Goal: Entertainment & Leisure: Browse casually

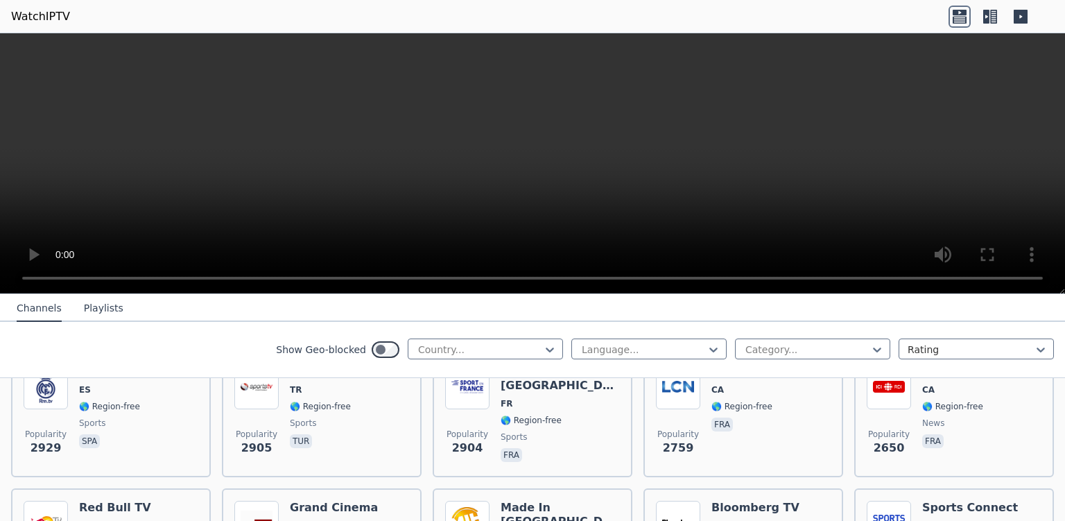
scroll to position [359, 0]
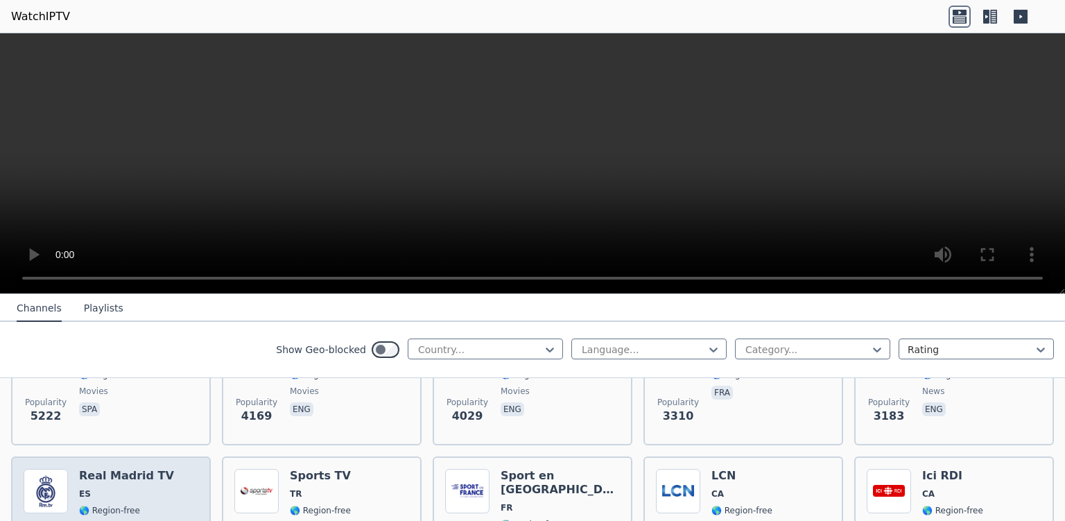
click at [151, 488] on span "ES" at bounding box center [126, 493] width 95 height 11
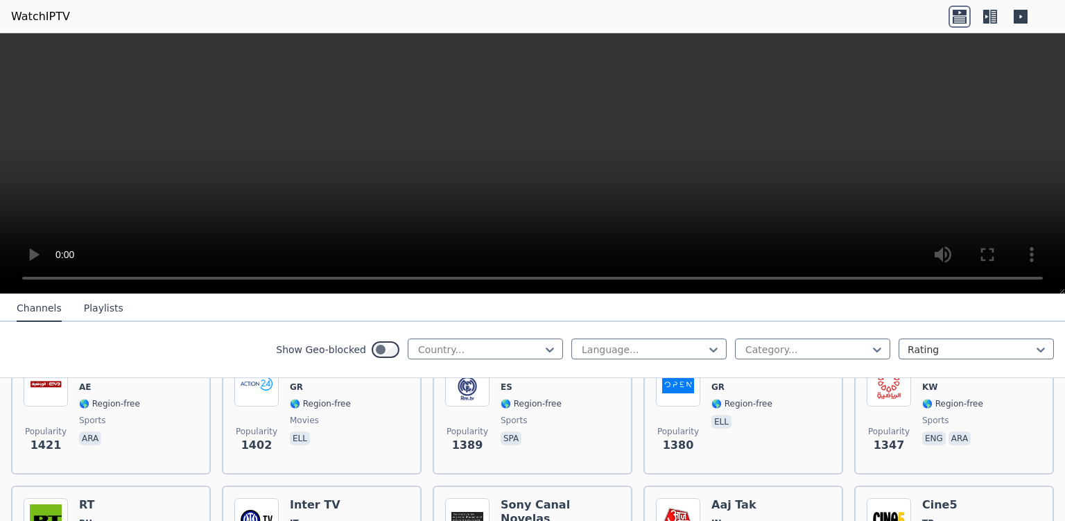
scroll to position [1257, 0]
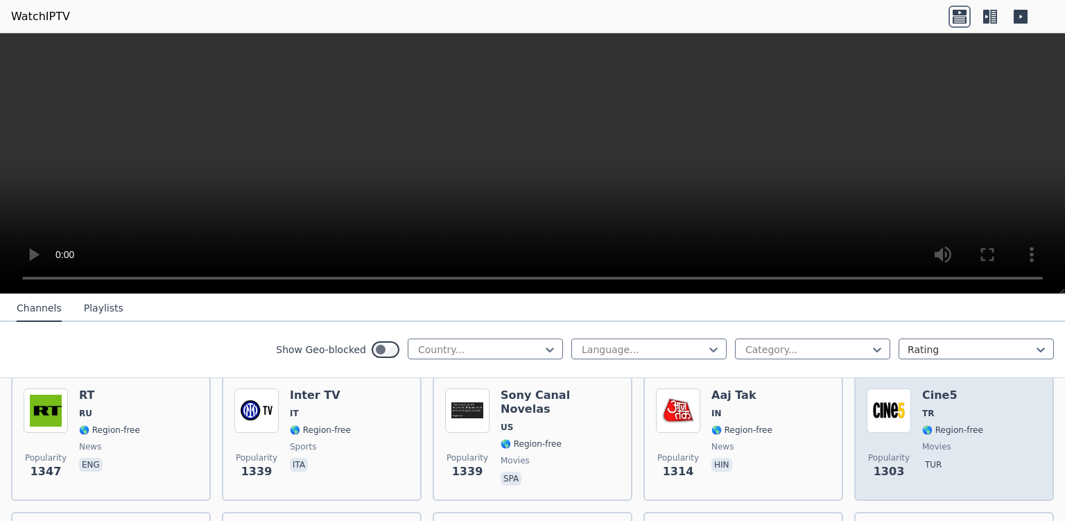
click at [984, 414] on div "Popularity 1303 Cine5 TR 🌎 Region-free movies tur" at bounding box center [953, 438] width 175 height 100
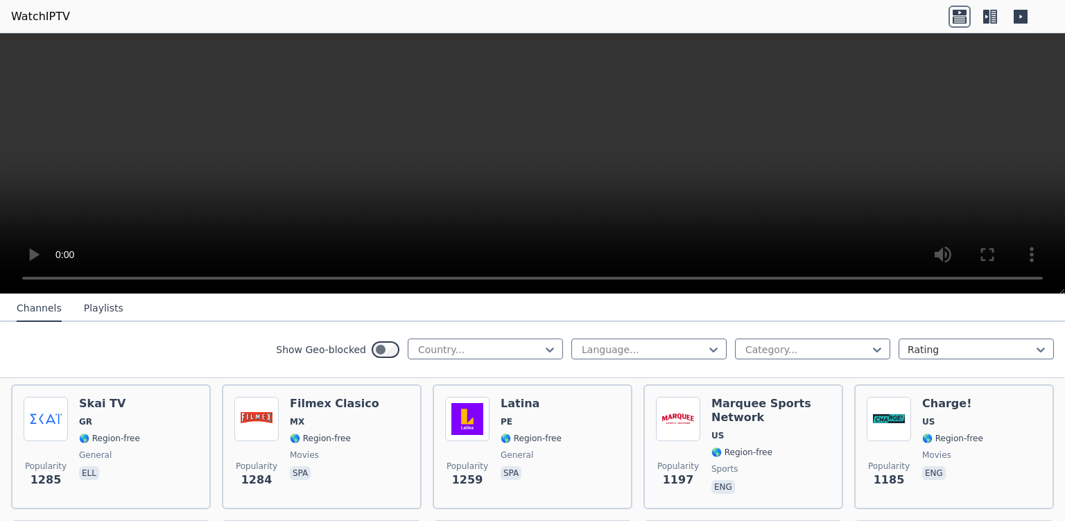
scroll to position [1437, 0]
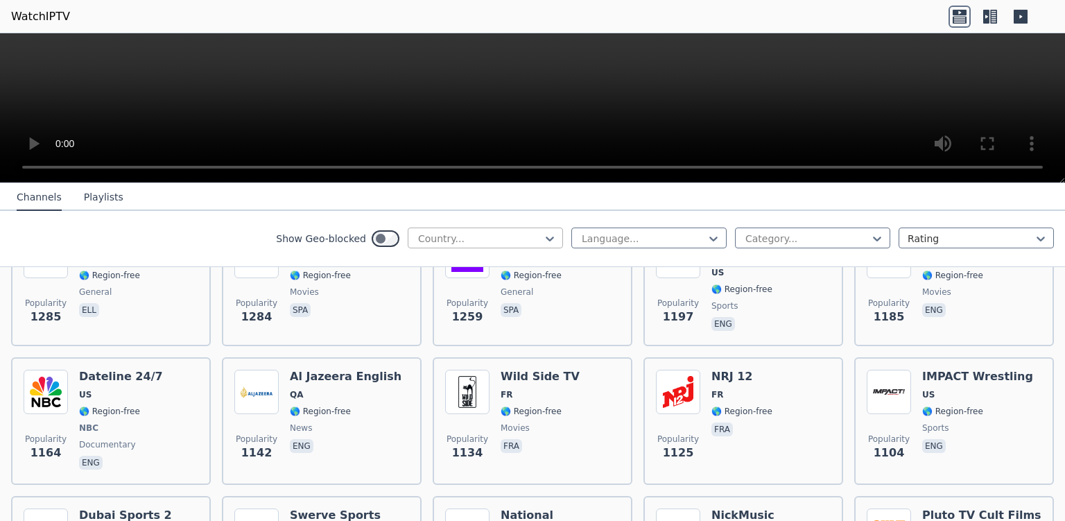
click at [525, 239] on div at bounding box center [480, 239] width 126 height 14
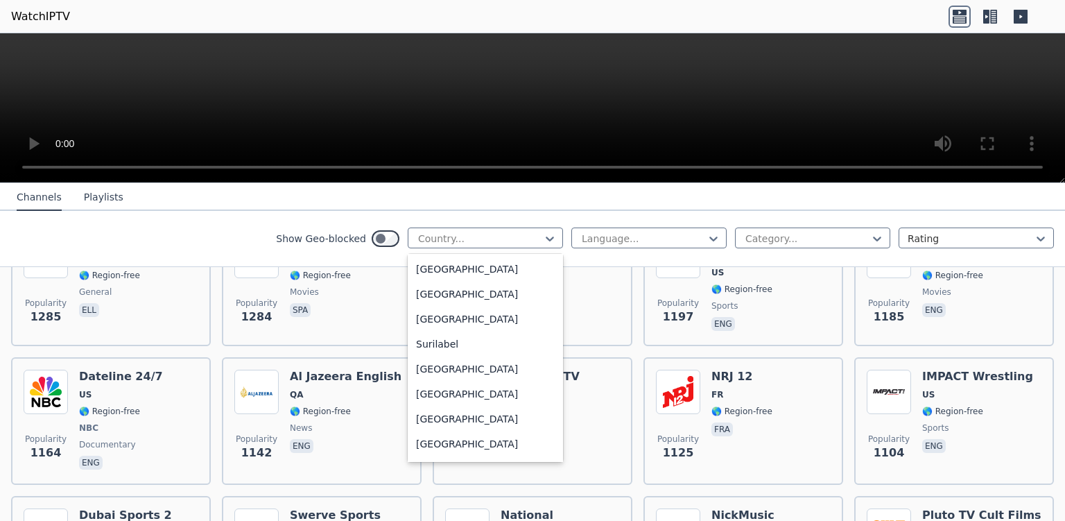
scroll to position [4412, 0]
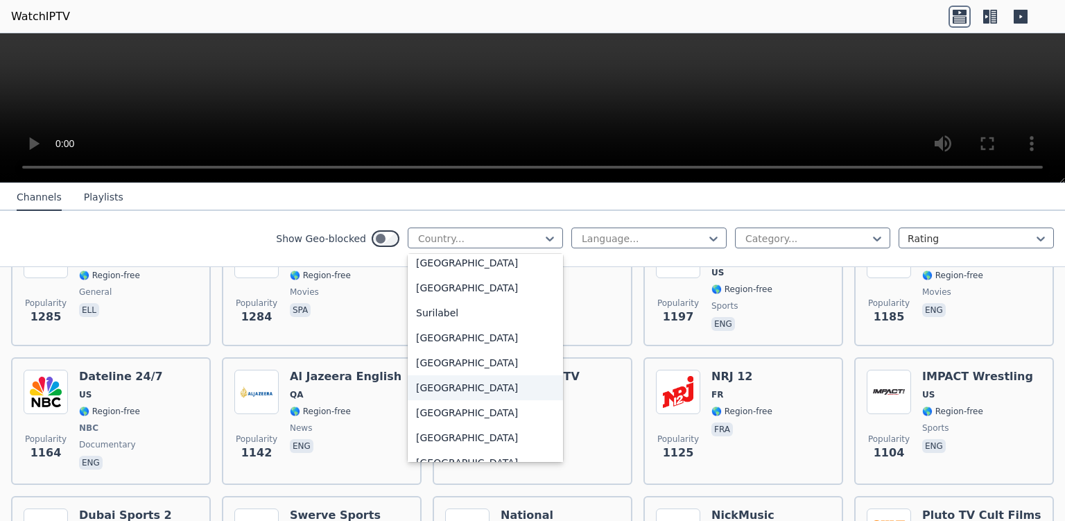
click at [500, 383] on div "[GEOGRAPHIC_DATA]" at bounding box center [485, 387] width 155 height 25
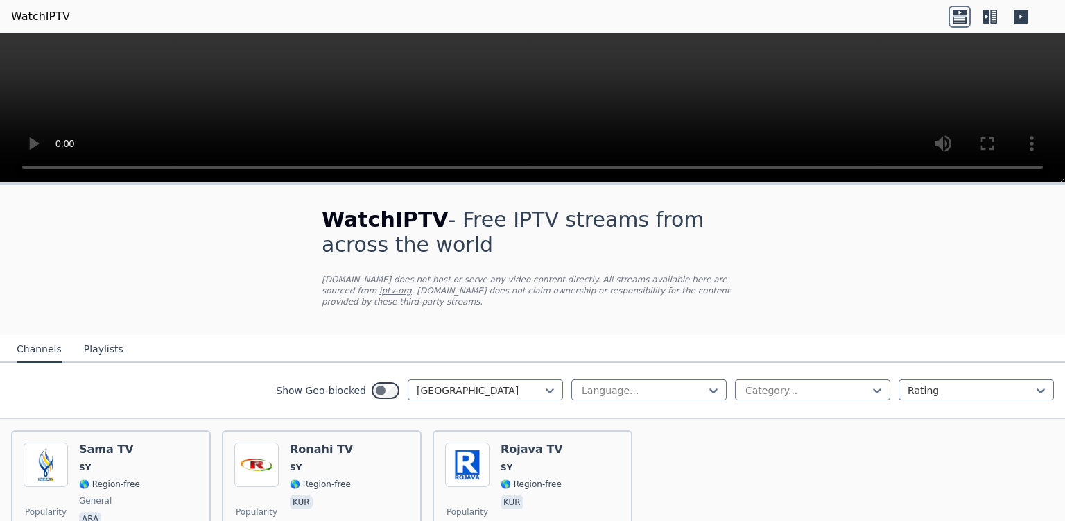
scroll to position [79, 0]
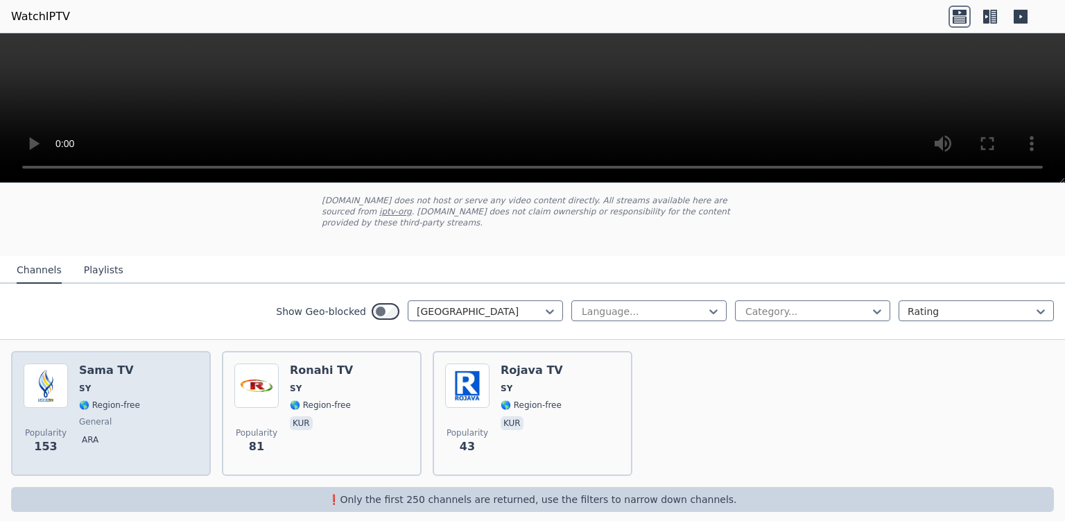
click at [173, 397] on div "Popularity 153 Sama TV SY 🌎 Region-free general ara" at bounding box center [111, 413] width 175 height 100
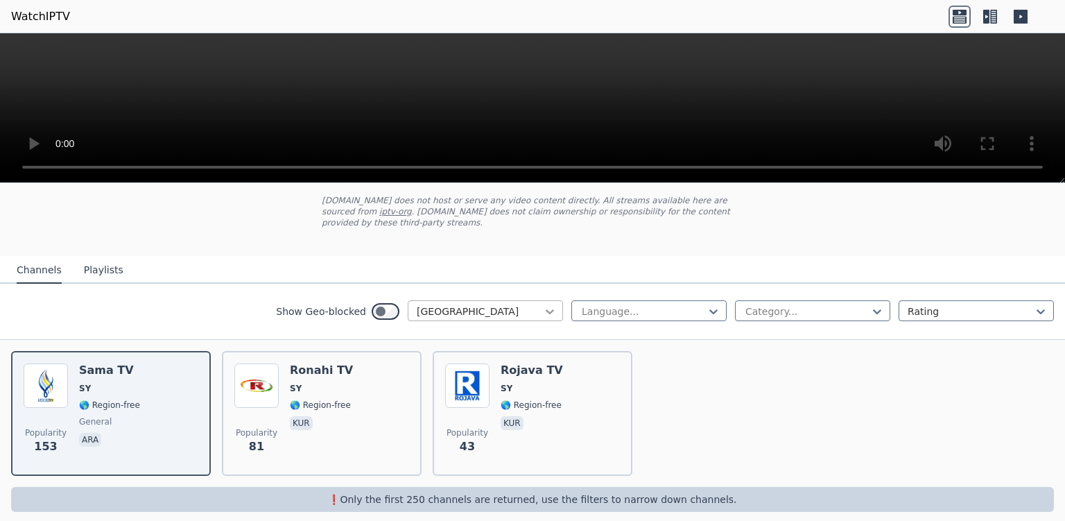
click at [546, 309] on icon at bounding box center [550, 311] width 8 height 5
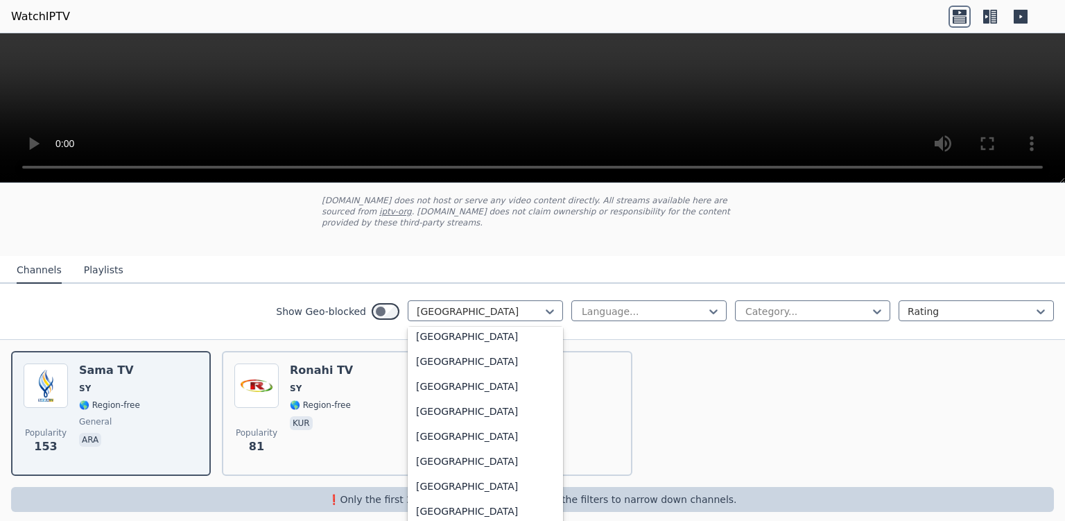
scroll to position [4702, 0]
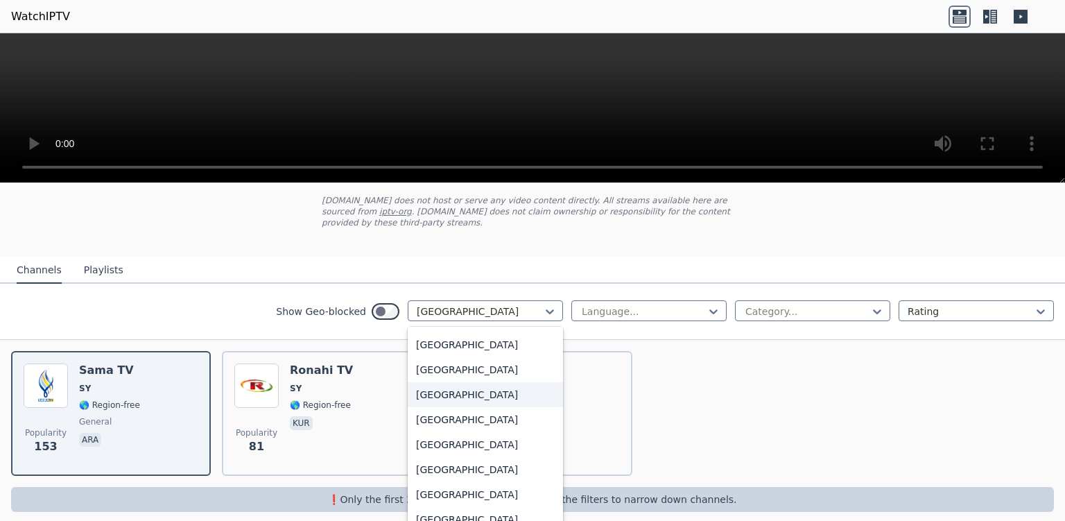
click at [462, 385] on div "[GEOGRAPHIC_DATA]" at bounding box center [485, 394] width 155 height 25
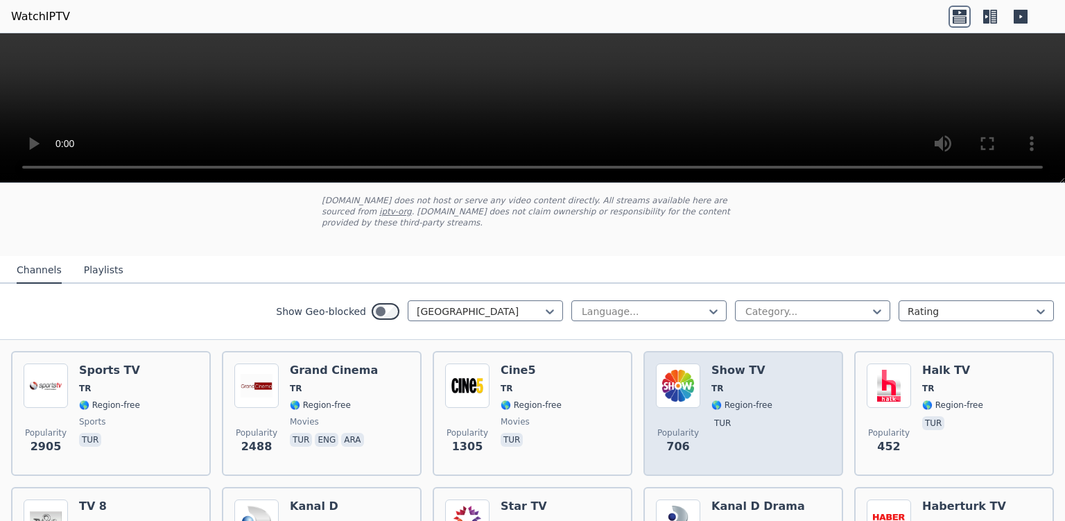
click at [786, 396] on div "Popularity 706 Show TV TR 🌎 Region-free tur" at bounding box center [743, 413] width 175 height 100
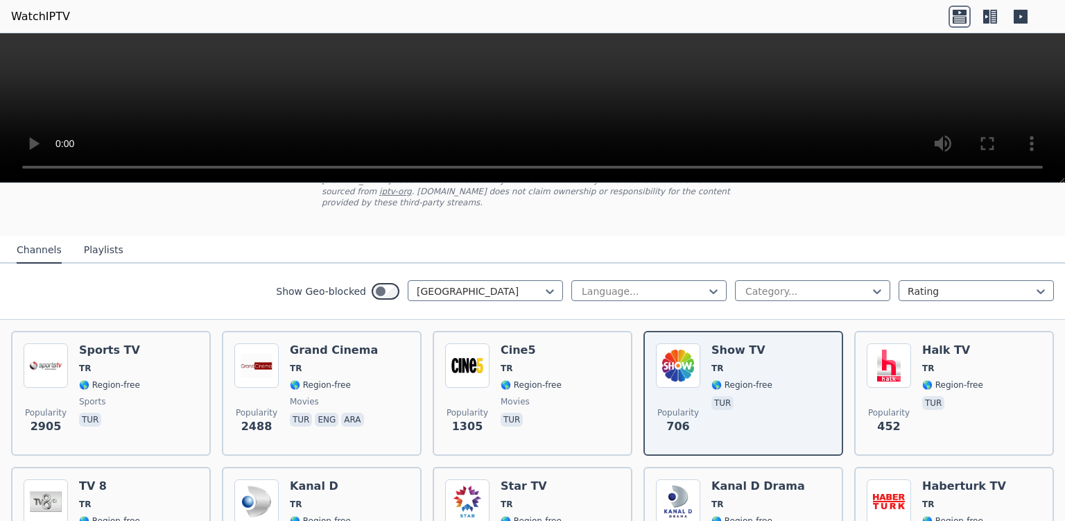
scroll to position [91, 0]
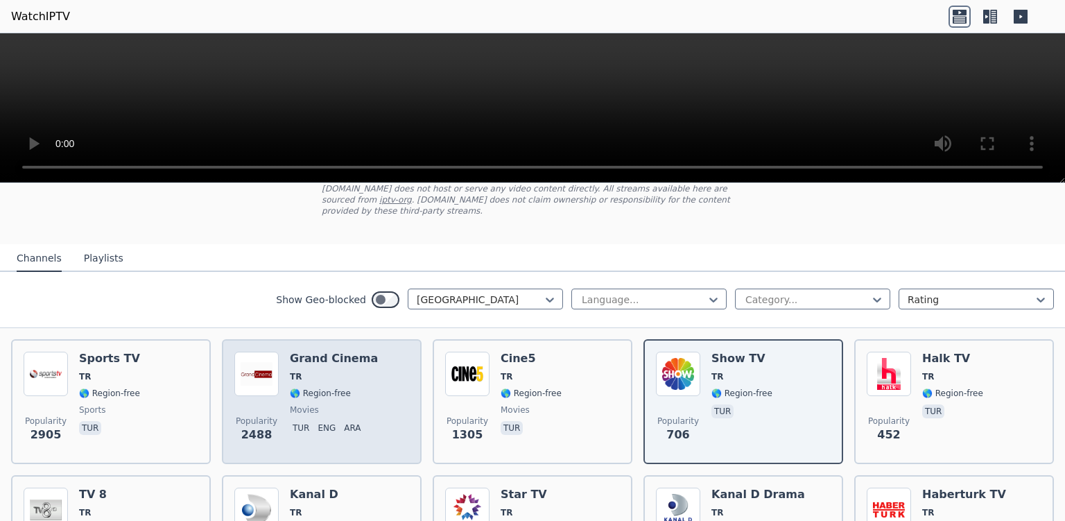
click at [354, 369] on div "Grand Cinema TR 🌎 Region-free movies tur eng ara" at bounding box center [334, 401] width 88 height 100
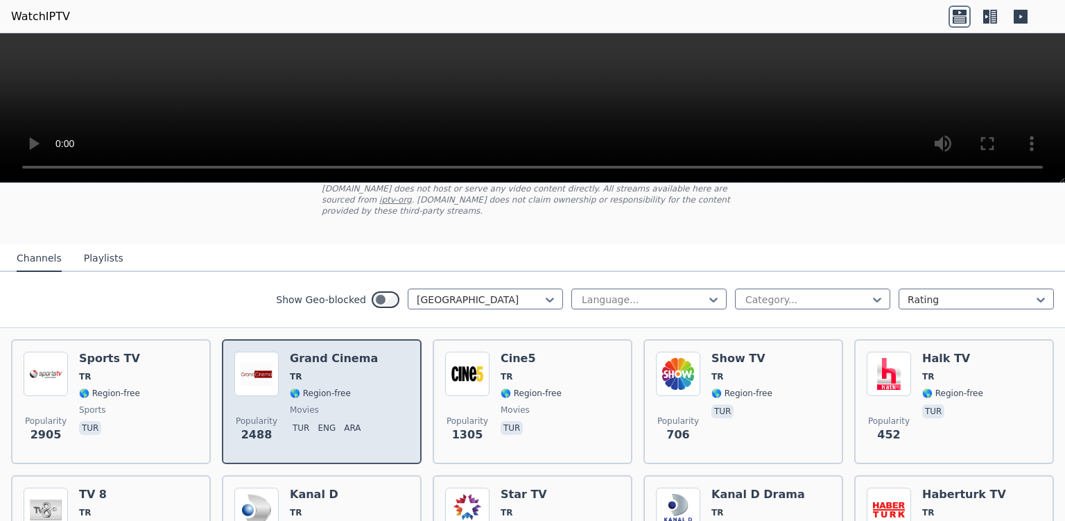
click at [354, 369] on div "Grand Cinema TR 🌎 Region-free movies tur eng ara" at bounding box center [334, 401] width 88 height 100
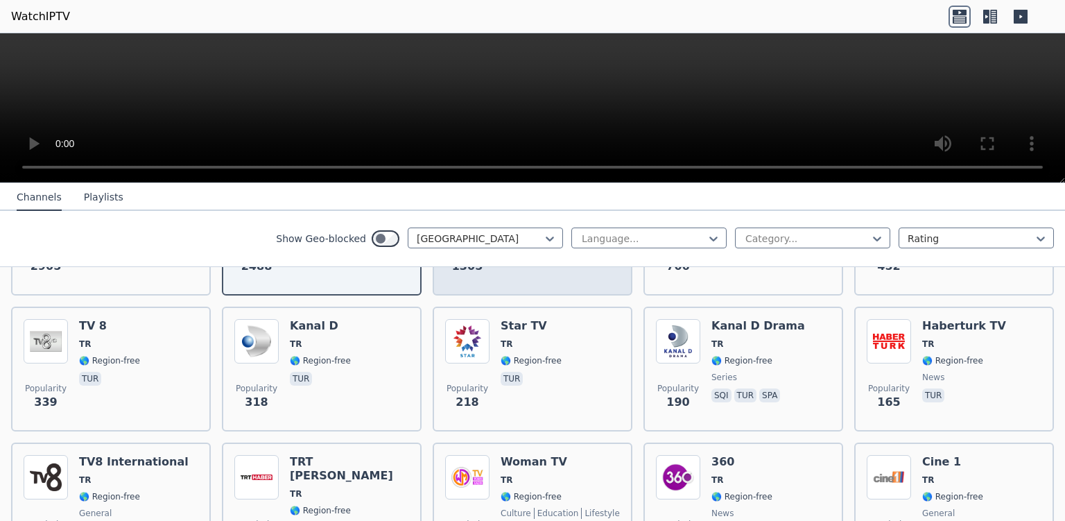
scroll to position [270, 0]
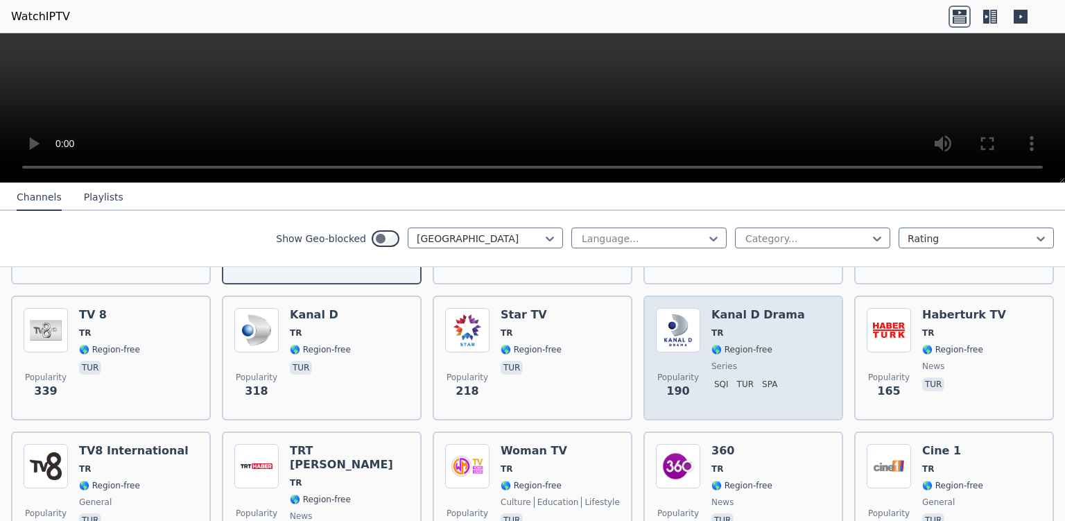
click at [808, 329] on div "Popularity 190 Kanal D Drama TR 🌎 Region-free series sqi tur spa" at bounding box center [743, 358] width 175 height 100
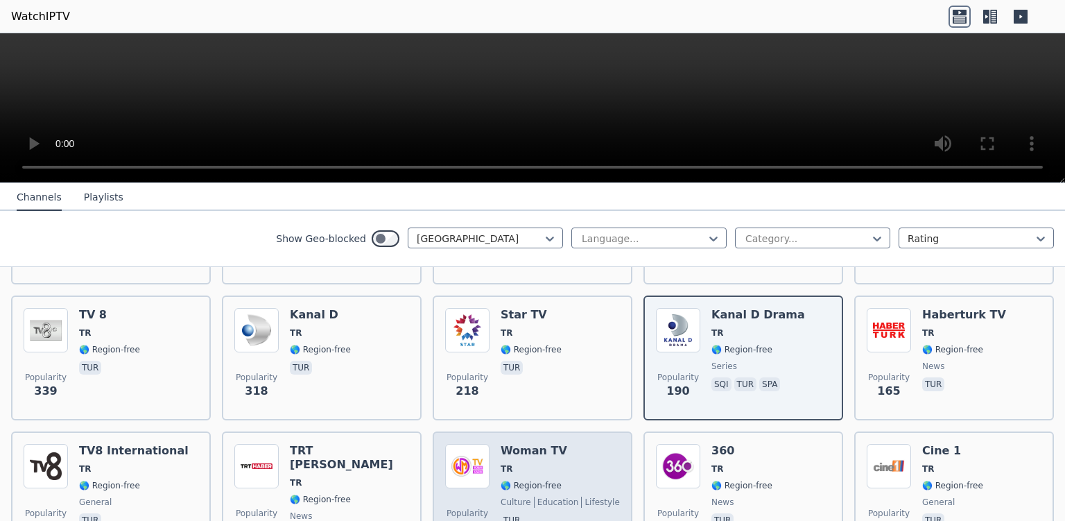
click at [578, 463] on span "TR" at bounding box center [559, 468] width 119 height 11
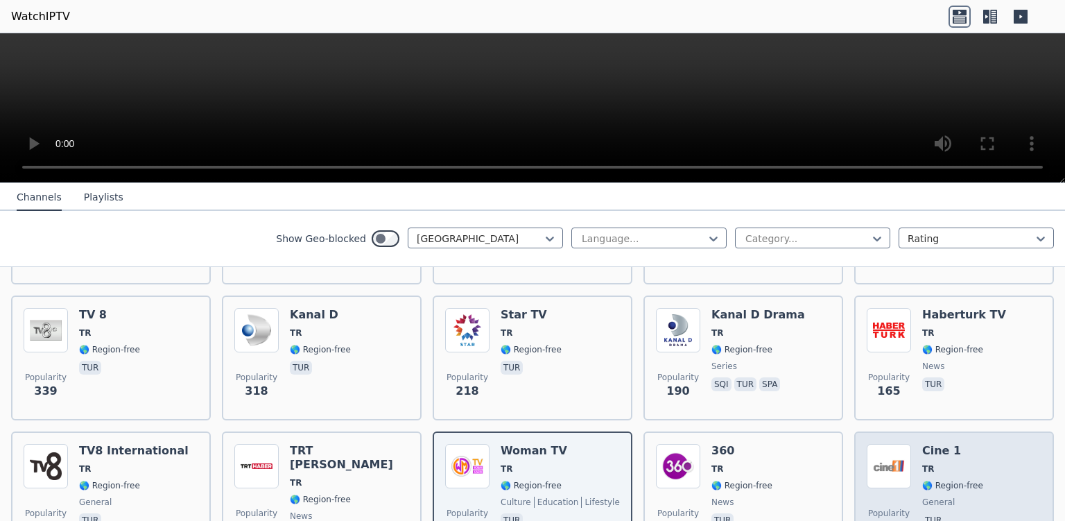
click at [1005, 451] on div "Popularity 99 Cine 1 TR 🌎 Region-free general tur" at bounding box center [953, 494] width 175 height 100
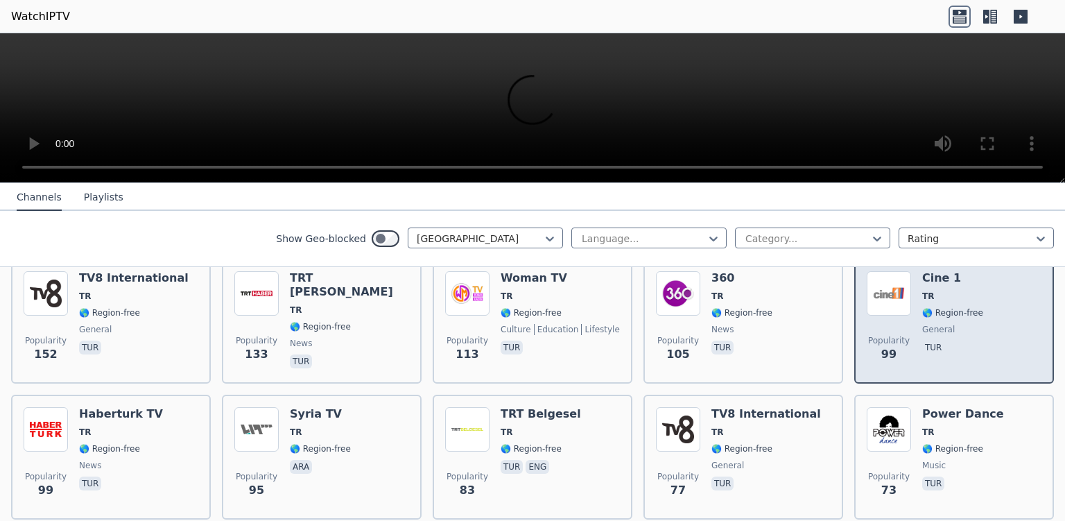
scroll to position [450, 0]
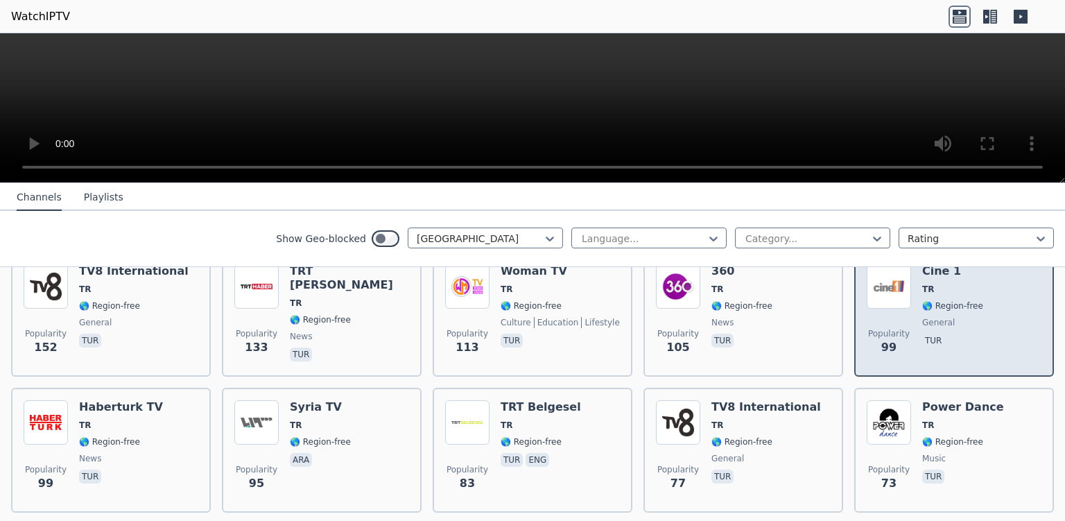
click at [1005, 451] on div "Popularity 73 Power Dance TR 🌎 Region-free music tur" at bounding box center [953, 450] width 175 height 100
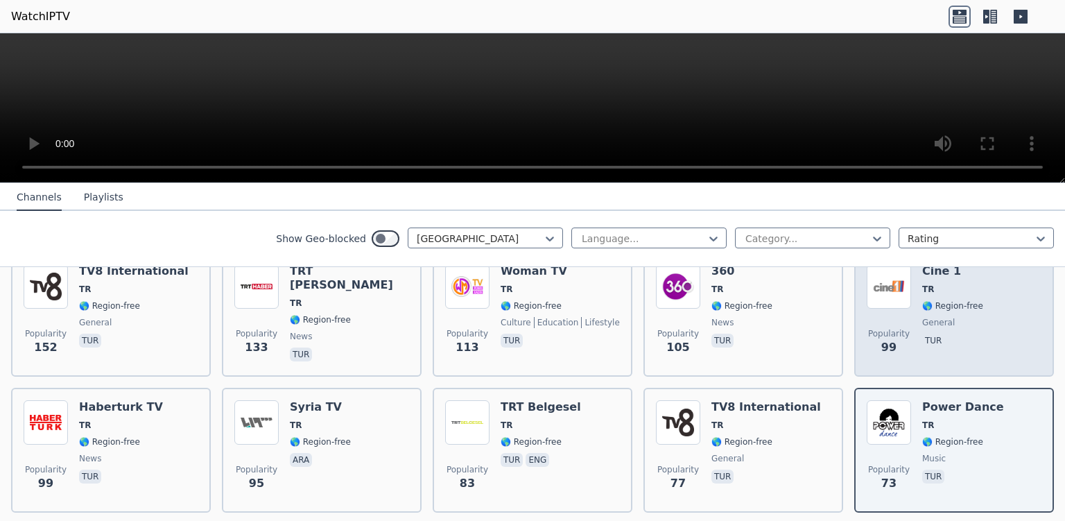
click at [1005, 451] on div "Popularity 73 Power Dance TR 🌎 Region-free music tur" at bounding box center [953, 450] width 175 height 100
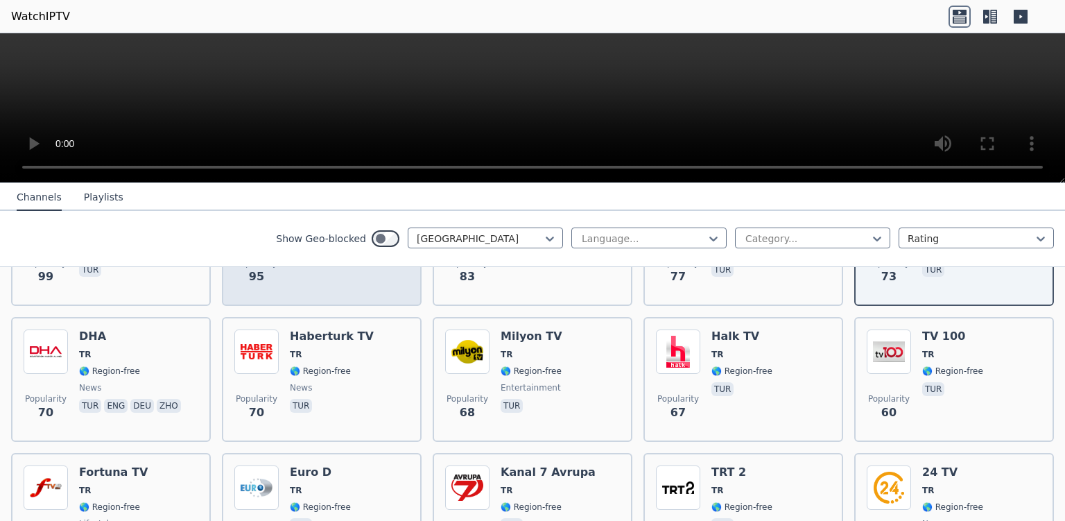
scroll to position [720, 0]
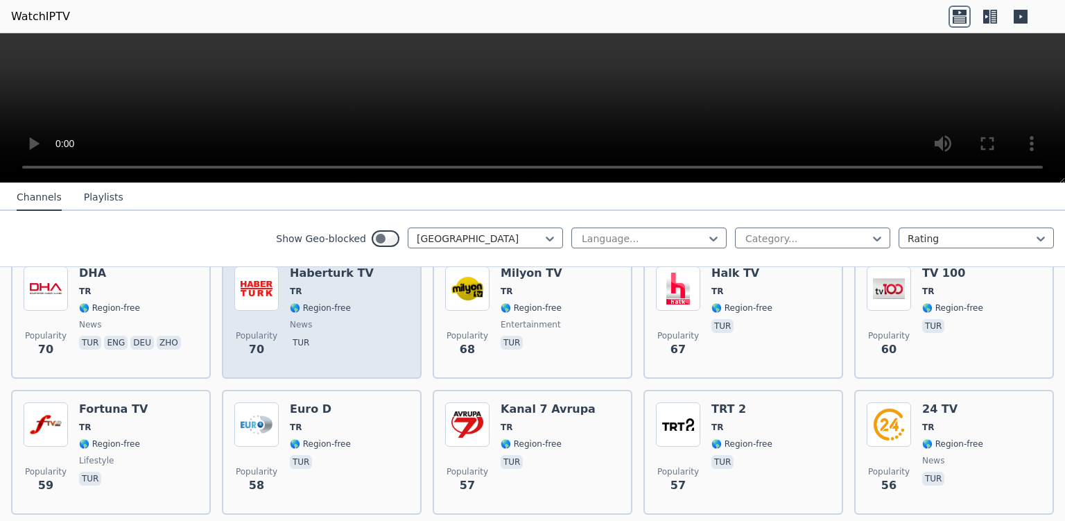
click at [384, 328] on div "Popularity 70 Haberturk TV TR 🌎 Region-free news tur" at bounding box center [321, 316] width 175 height 100
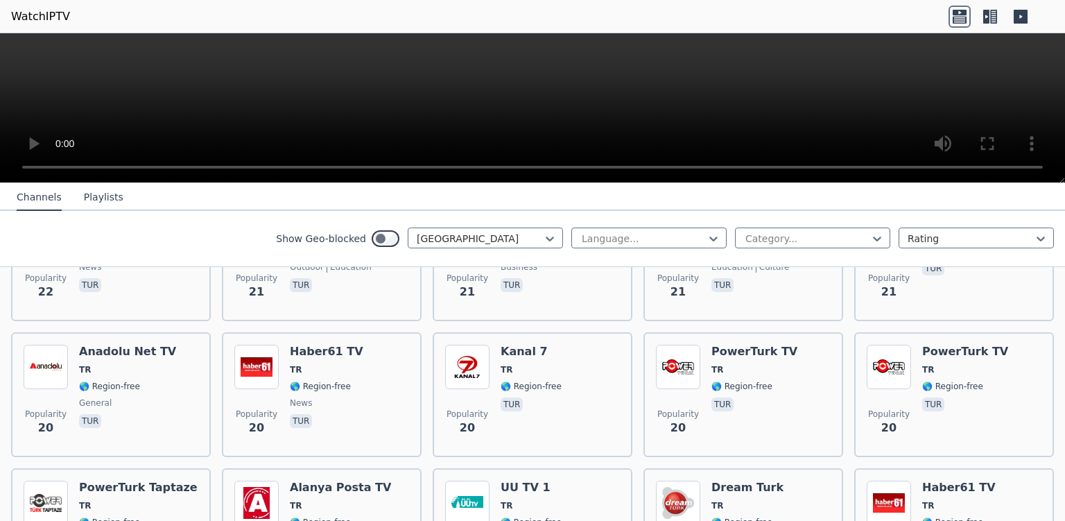
scroll to position [1977, 0]
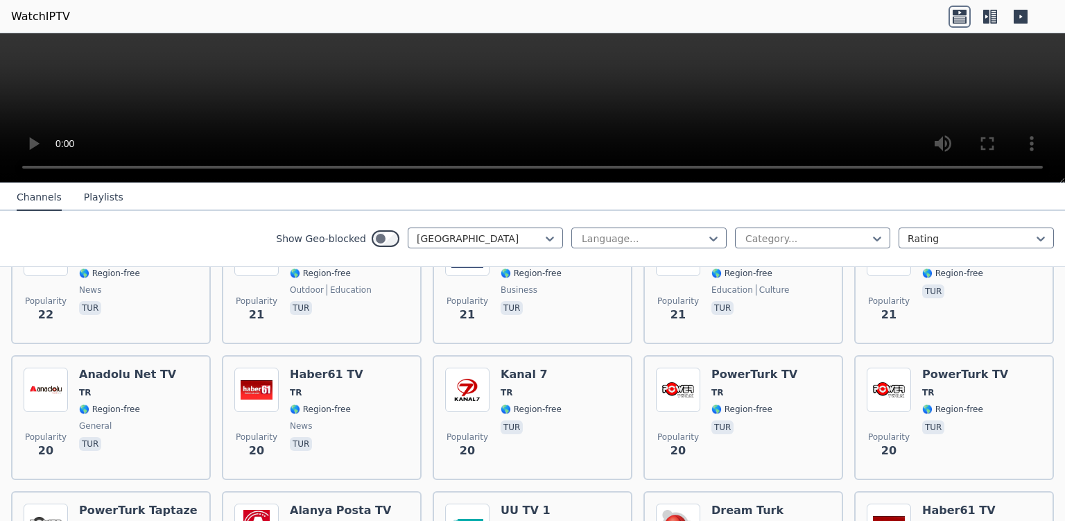
click at [415, 431] on div "Popularity 20 Haber61 TV TR 🌎 Region-free news tur" at bounding box center [322, 417] width 200 height 125
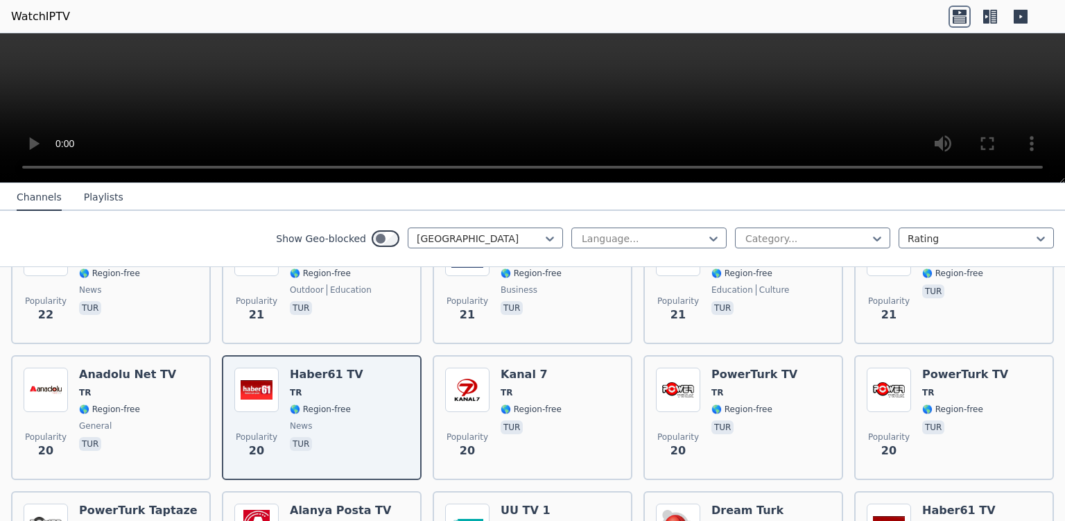
click at [415, 431] on div "Popularity 20 Haber61 TV TR 🌎 Region-free news tur" at bounding box center [322, 417] width 200 height 125
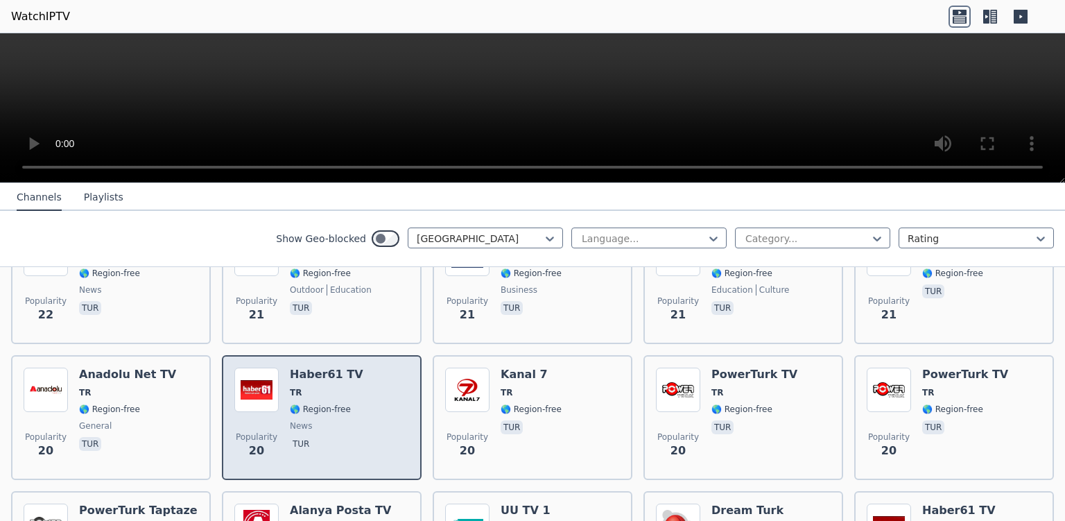
click at [309, 437] on span "tur" at bounding box center [326, 445] width 73 height 17
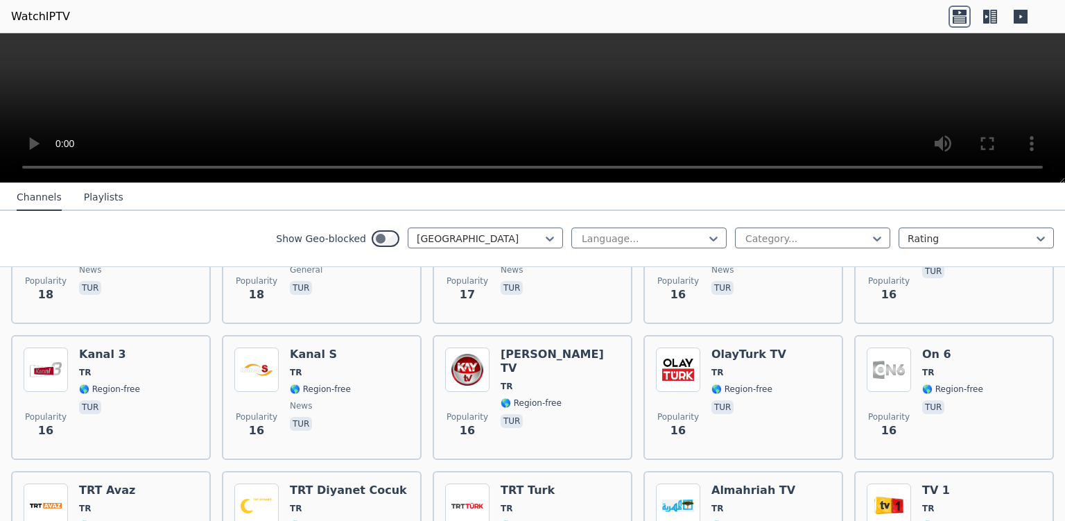
scroll to position [2426, 0]
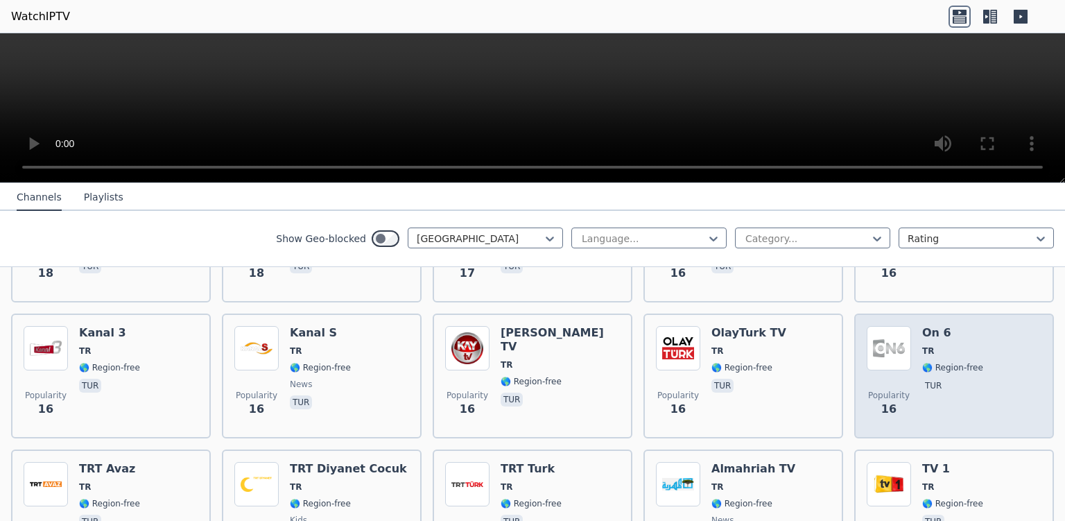
click at [974, 326] on div "Popularity 16 On 6 TR 🌎 Region-free tur" at bounding box center [953, 376] width 175 height 100
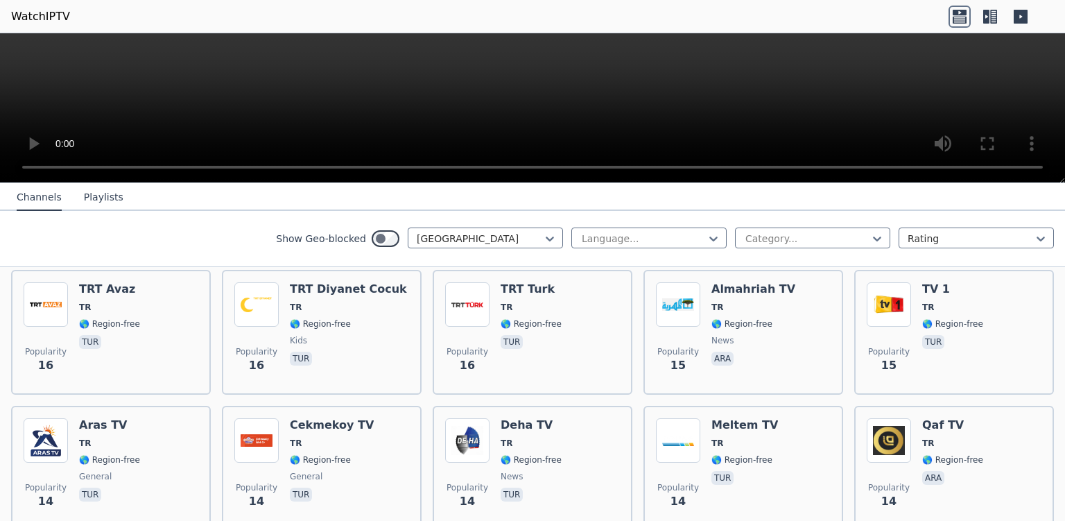
scroll to position [2606, 0]
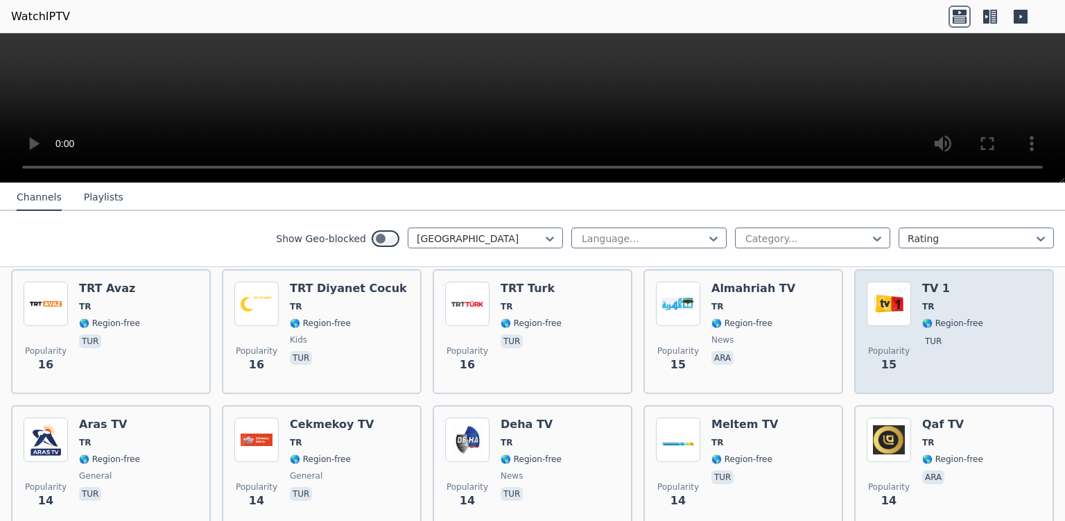
click at [991, 302] on div "Popularity 15 TV 1 TR 🌎 Region-free tur" at bounding box center [953, 331] width 175 height 100
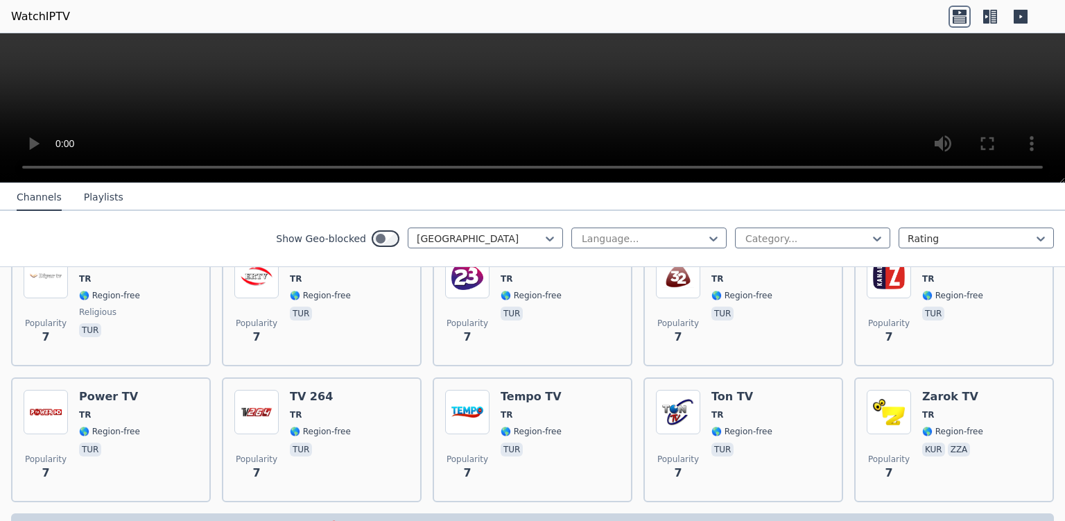
scroll to position [4409, 0]
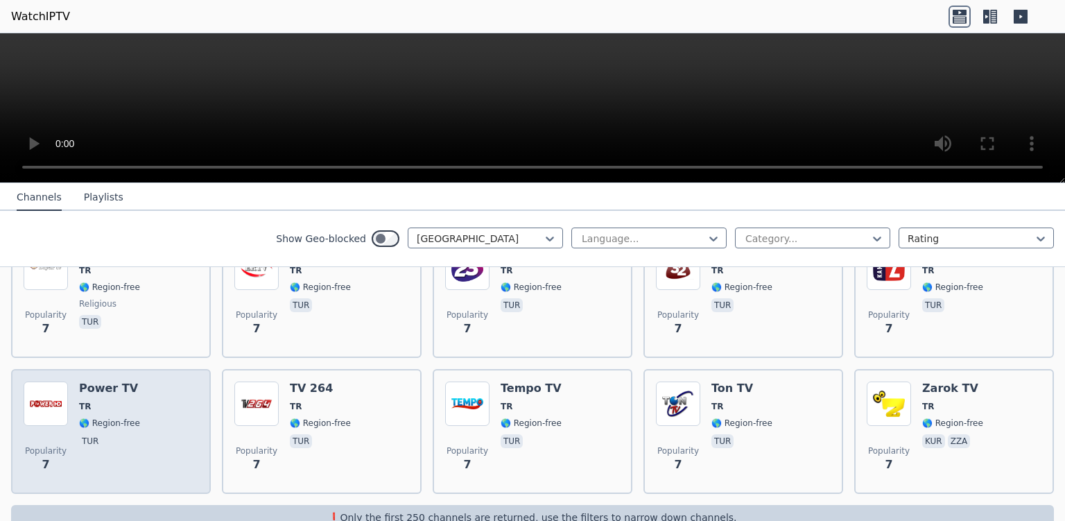
click at [133, 381] on div "Popularity 7 Power TV TR 🌎 Region-free tur" at bounding box center [111, 431] width 175 height 100
